Goal: Task Accomplishment & Management: Complete application form

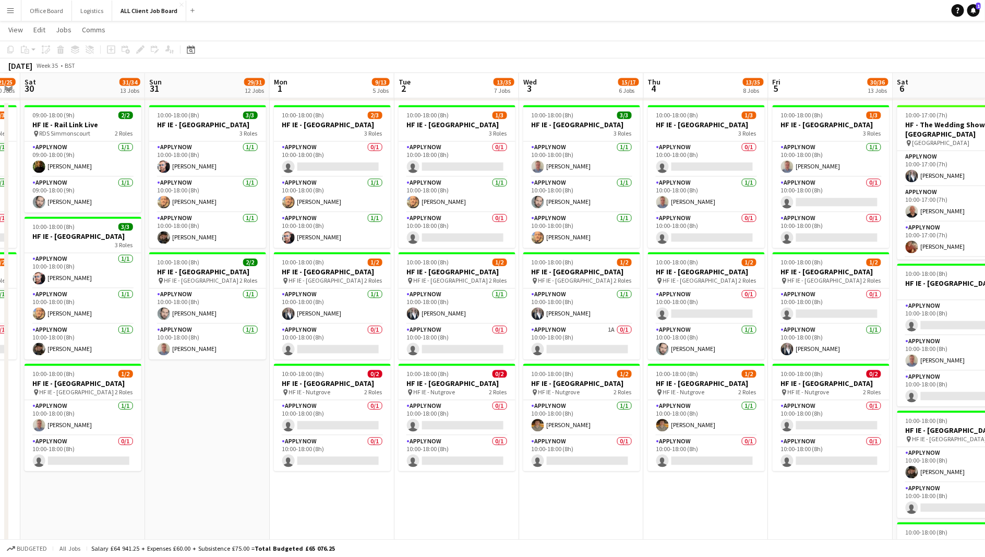
scroll to position [0, 363]
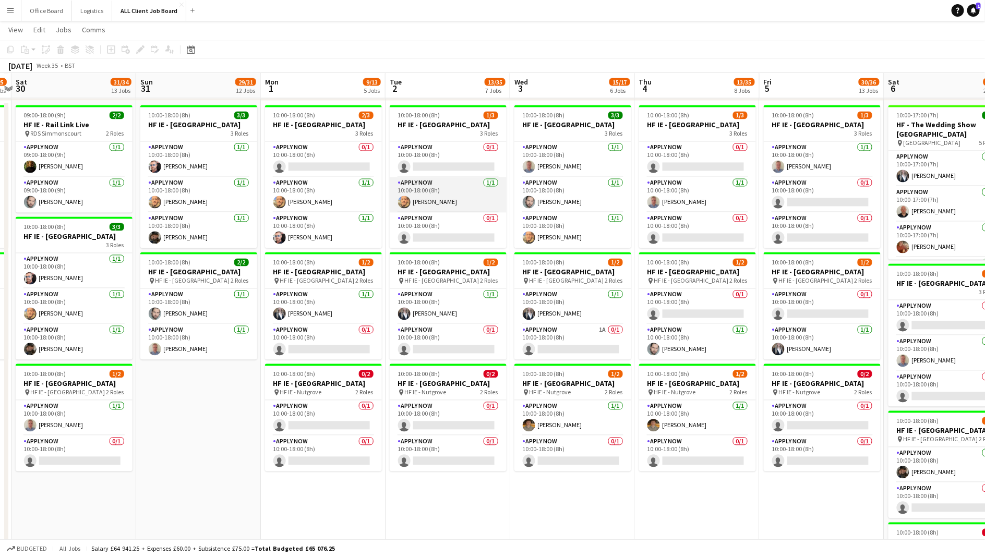
click at [424, 199] on app-card-role "APPLY NOW [DATE] 10:00-18:00 (8h) [PERSON_NAME]" at bounding box center [448, 194] width 117 height 35
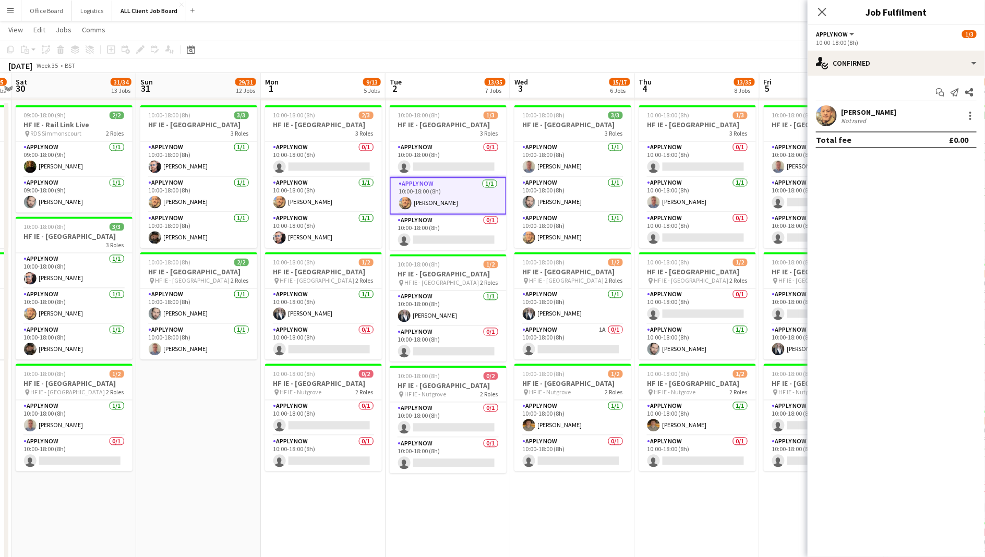
scroll to position [0, 363]
click at [871, 124] on div "169.49mi" at bounding box center [882, 121] width 28 height 8
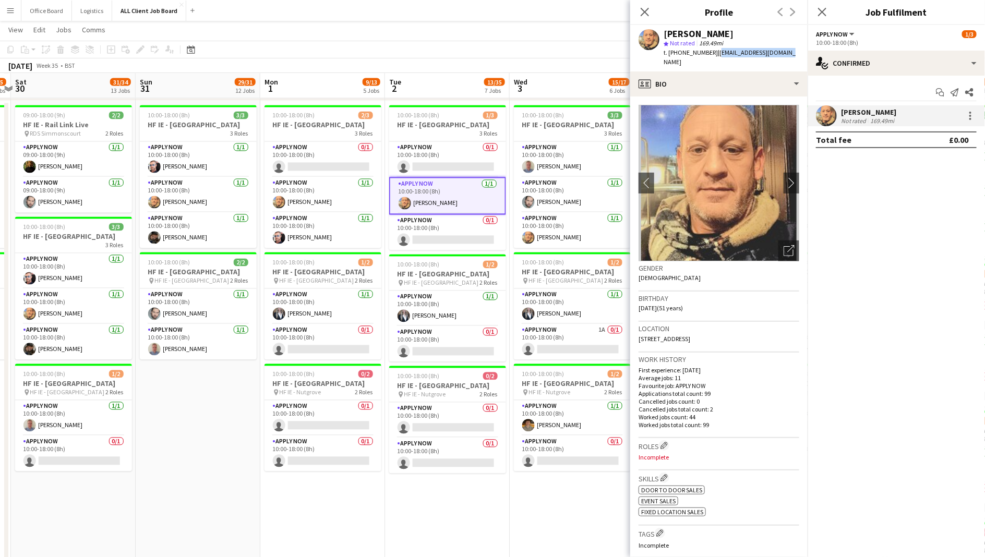
drag, startPoint x: 714, startPoint y: 53, endPoint x: 783, endPoint y: 55, distance: 68.4
click at [783, 55] on div "[PERSON_NAME] star Not rated 169.49mi t. [PHONE_NUMBER] | [EMAIL_ADDRESS][DOMAI…" at bounding box center [718, 48] width 177 height 46
copy span "[EMAIL_ADDRESS][DOMAIN_NAME]"
drag, startPoint x: 679, startPoint y: 55, endPoint x: 711, endPoint y: 55, distance: 31.3
click at [711, 55] on div "t. [PHONE_NUMBER] | [EMAIL_ADDRESS][DOMAIN_NAME]" at bounding box center [732, 57] width 136 height 19
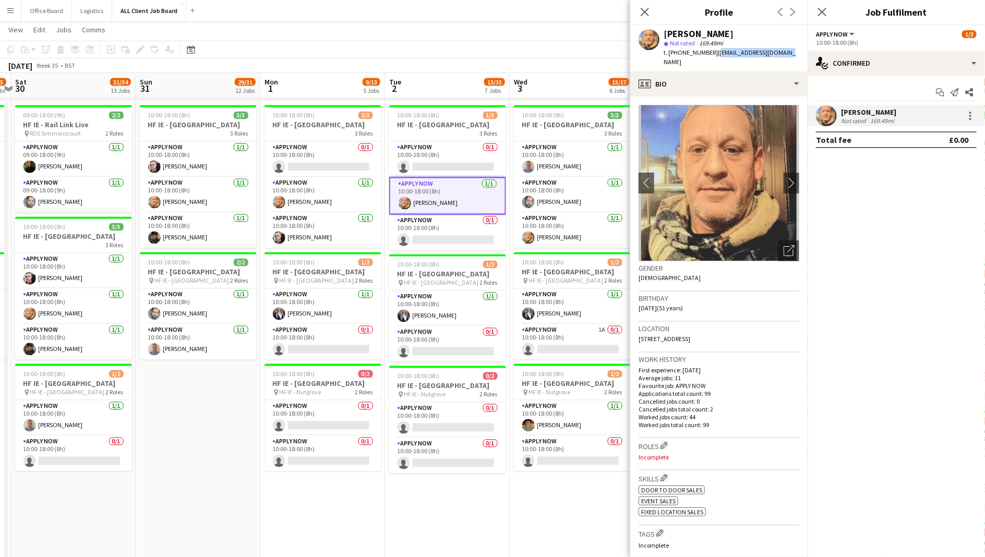
copy span "7376237618"
click at [691, 61] on div "[PERSON_NAME] star Not rated 169.49mi t. [PHONE_NUMBER] | [EMAIL_ADDRESS][DOMAI…" at bounding box center [718, 48] width 177 height 46
drag, startPoint x: 691, startPoint y: 55, endPoint x: 679, endPoint y: 56, distance: 12.0
click at [679, 56] on span "t. [PHONE_NUMBER]" at bounding box center [691, 53] width 54 height 8
drag, startPoint x: 710, startPoint y: 52, endPoint x: 662, endPoint y: 52, distance: 48.0
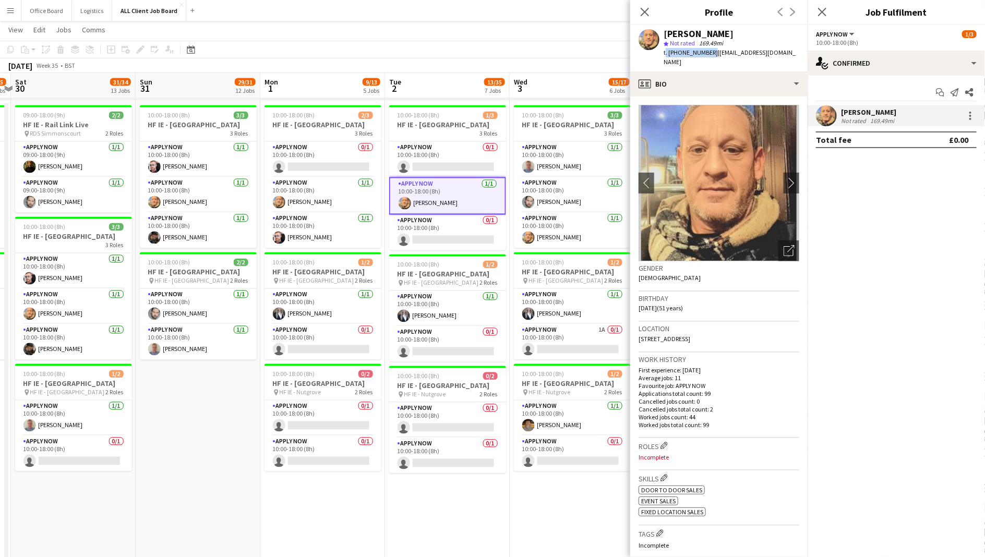
click at [662, 52] on div "[PERSON_NAME] star Not rated 169.49mi t. [PHONE_NUMBER] | [EMAIL_ADDRESS][DOMAI…" at bounding box center [718, 48] width 177 height 46
copy span "t. [PHONE_NUMBER]"
click at [645, 11] on icon at bounding box center [645, 12] width 10 height 10
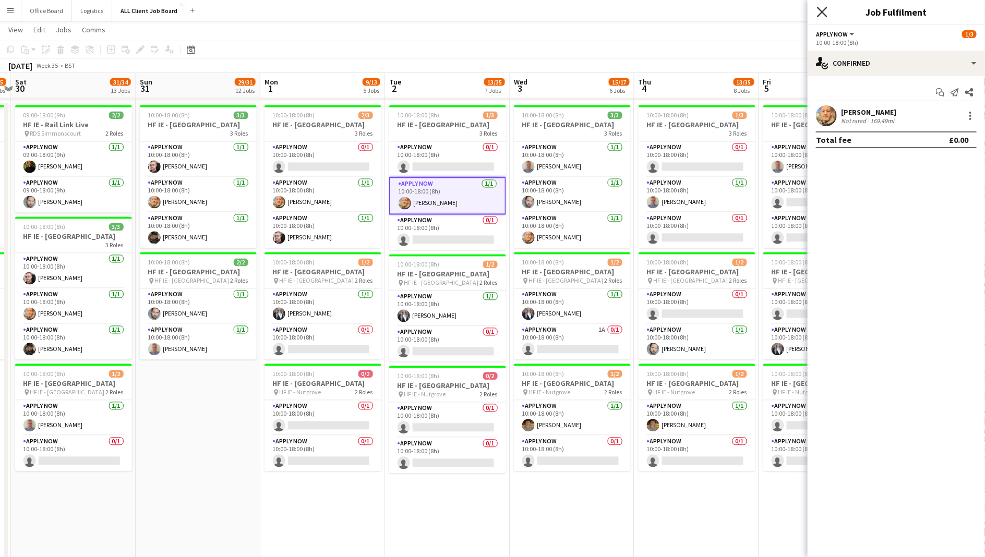
click at [825, 16] on icon "Close pop-in" at bounding box center [822, 12] width 10 height 10
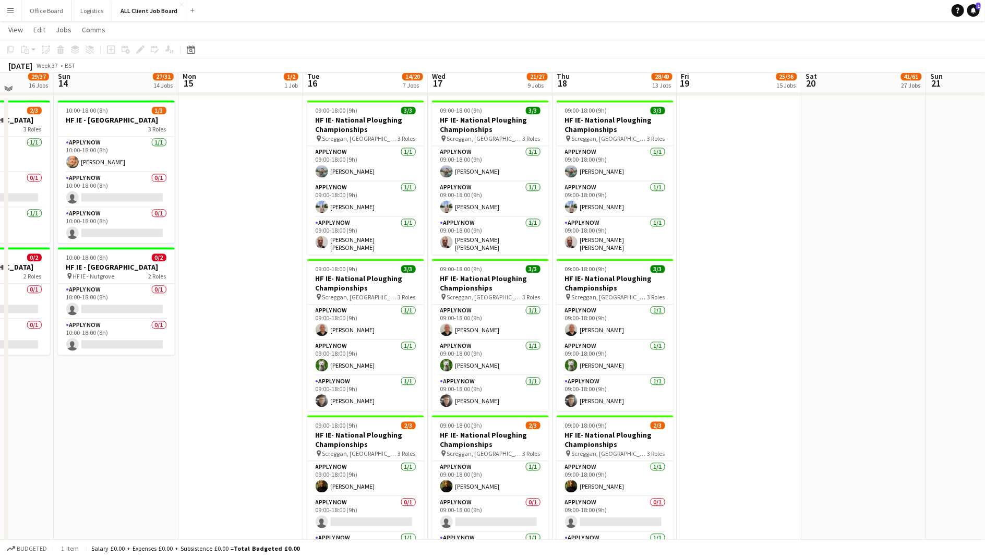
scroll to position [3031, 0]
